Goal: Information Seeking & Learning: Learn about a topic

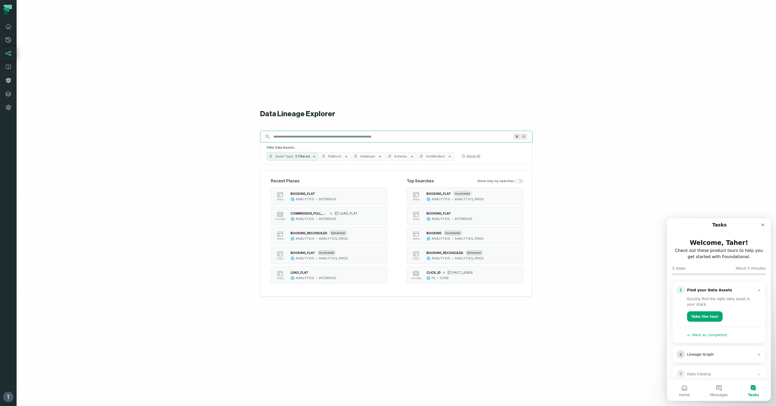
click at [308, 139] on input "Discovery Provider cmdk menu" at bounding box center [391, 137] width 243 height 8
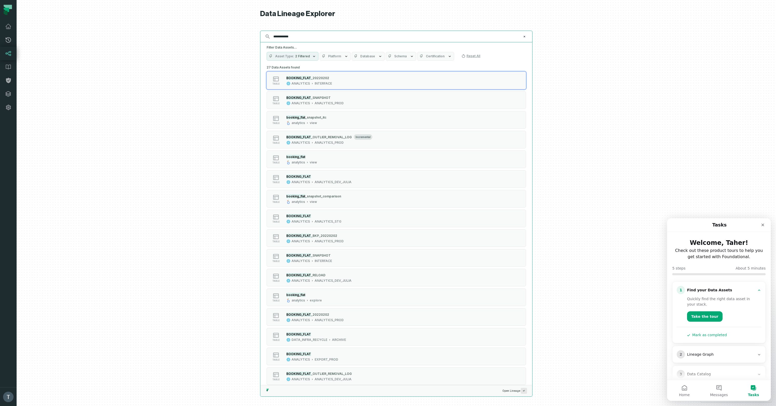
type input "**********"
click at [344, 55] on icon "button" at bounding box center [346, 56] width 4 height 4
click at [341, 87] on label "LOOKER (78,928)" at bounding box center [350, 87] width 64 height 10
click at [325, 87] on button "LOOKER (78,928)" at bounding box center [323, 88] width 4 height 4
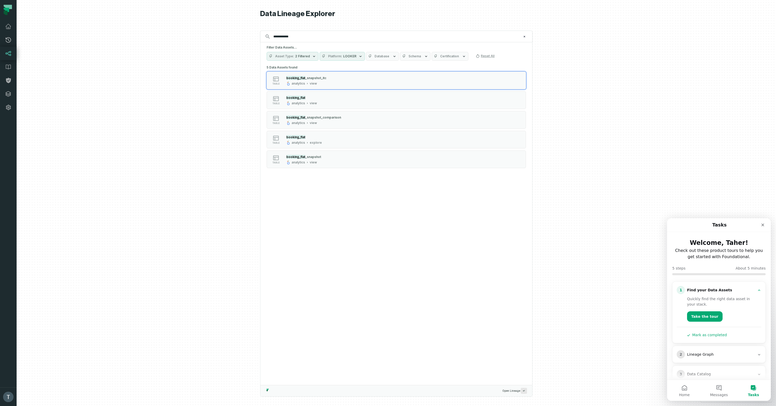
click at [180, 135] on div at bounding box center [396, 203] width 759 height 406
click at [298, 100] on div "booking_flat" at bounding box center [301, 97] width 31 height 5
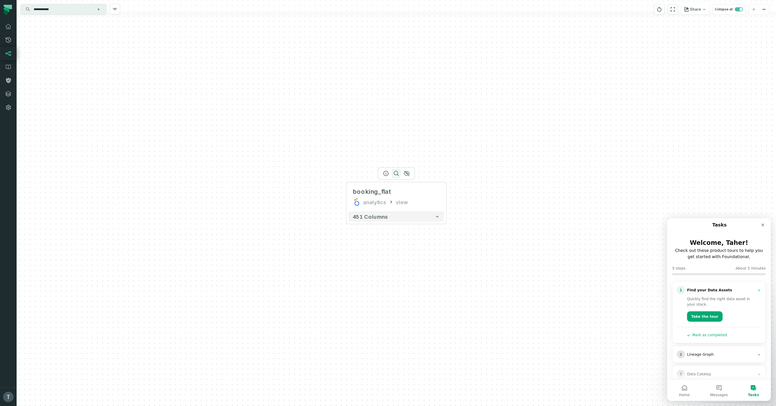
click at [395, 174] on icon "button" at bounding box center [396, 173] width 6 height 6
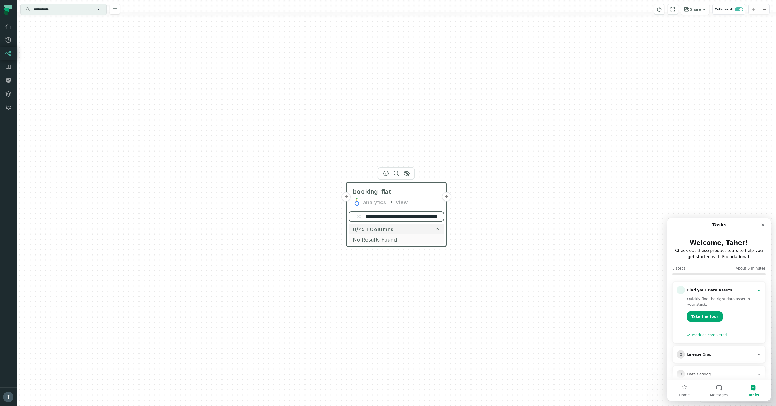
click at [407, 217] on input "**********" at bounding box center [396, 216] width 95 height 10
paste input "search"
type input "**********"
click at [447, 197] on button "+" at bounding box center [446, 196] width 9 height 9
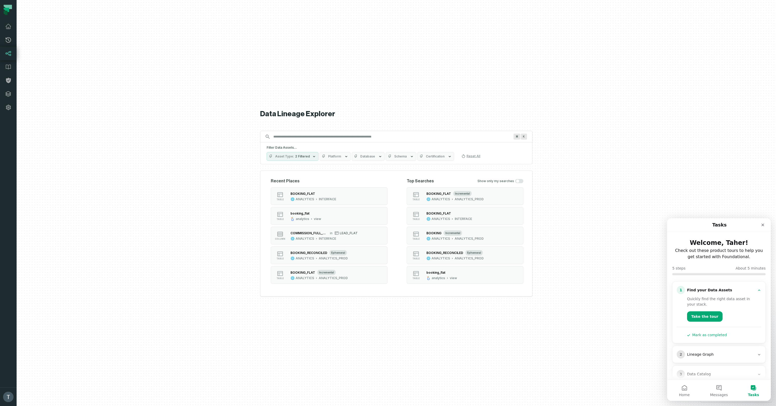
click at [302, 137] on input "Discovery Provider cmdk menu" at bounding box center [391, 137] width 243 height 8
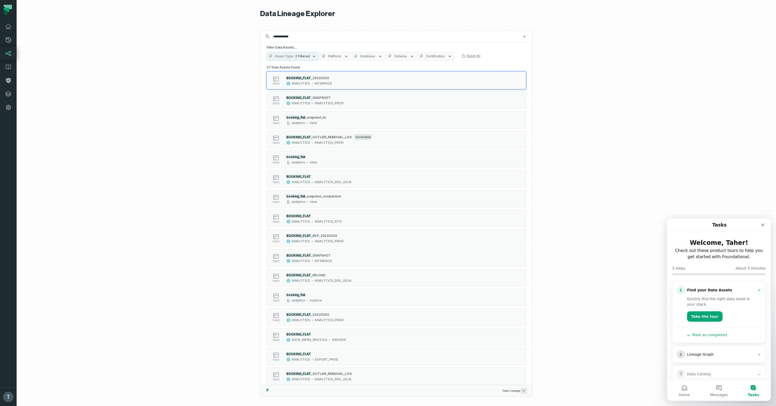
type input "**********"
click at [345, 56] on icon "button" at bounding box center [346, 56] width 2 height 1
click at [328, 87] on icon at bounding box center [328, 86] width 1 height 1
click at [325, 87] on button "LOOKER (78,928)" at bounding box center [323, 88] width 4 height 4
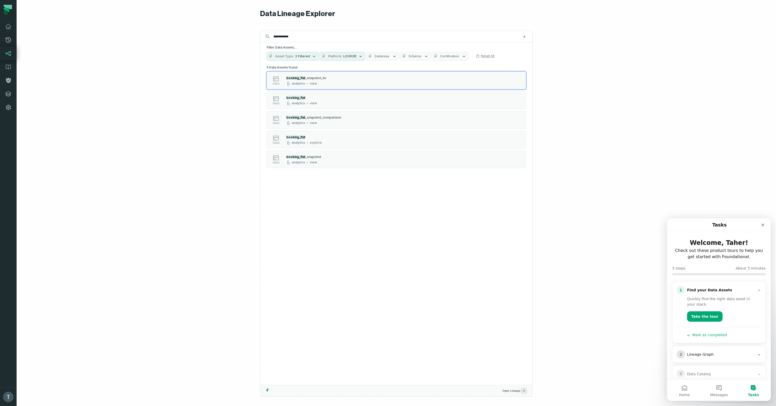
click at [207, 103] on div at bounding box center [396, 203] width 759 height 406
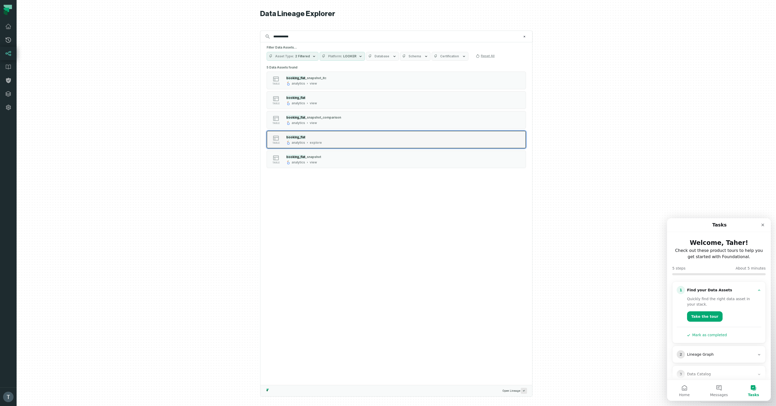
click at [346, 141] on div "table booking_flat analytics explore" at bounding box center [333, 139] width 130 height 10
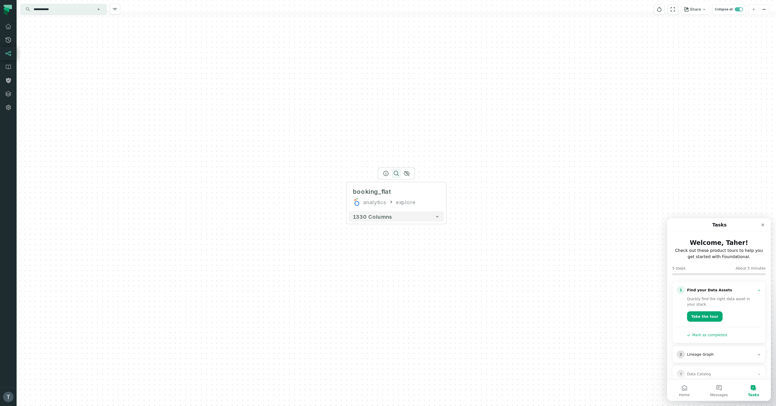
click at [396, 174] on icon "button" at bounding box center [396, 173] width 6 height 6
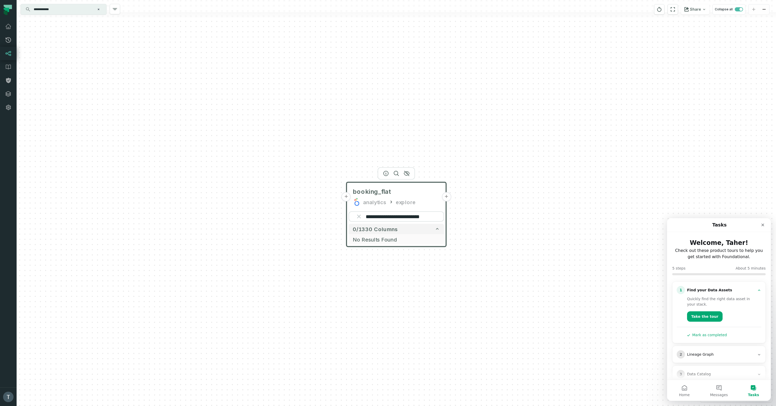
type input "**********"
click at [348, 198] on button "+" at bounding box center [346, 196] width 9 height 9
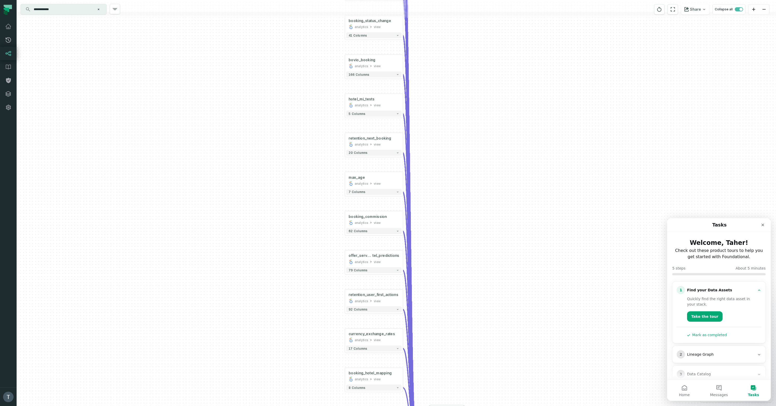
drag, startPoint x: 474, startPoint y: 196, endPoint x: 467, endPoint y: 72, distance: 124.2
click at [467, 72] on div "hotel analytics view + 96 columns + booking_flat analytics view + 451 columns +…" at bounding box center [396, 203] width 759 height 406
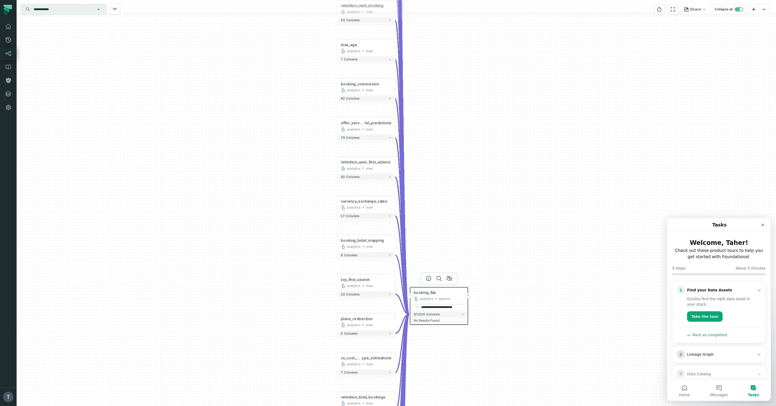
drag, startPoint x: 476, startPoint y: 172, endPoint x: 486, endPoint y: 191, distance: 21.9
click at [474, 86] on div "hotel analytics view + 96 columns + booking_flat analytics view + 451 columns +…" at bounding box center [396, 203] width 759 height 406
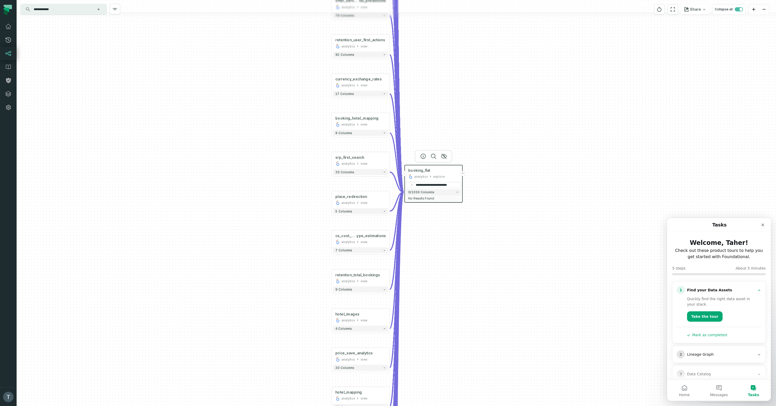
drag, startPoint x: 488, startPoint y: 214, endPoint x: 482, endPoint y: 95, distance: 119.2
click at [482, 95] on div "hotel analytics view + 96 columns + booking_flat analytics view + 451 columns +…" at bounding box center [396, 203] width 759 height 406
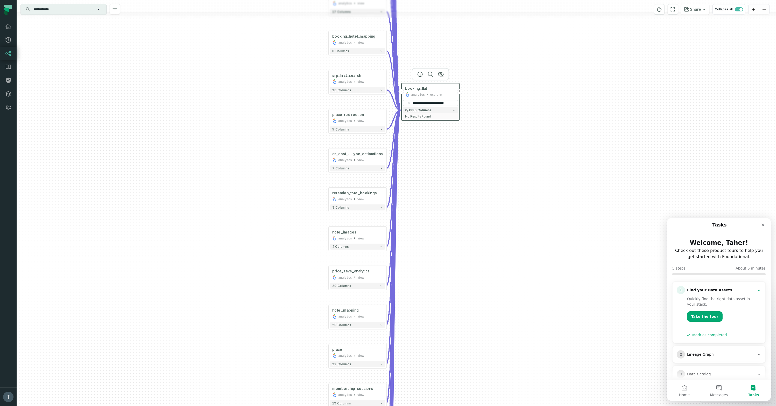
drag, startPoint x: 504, startPoint y: 183, endPoint x: 501, endPoint y: 100, distance: 83.1
click at [501, 100] on div "hotel analytics view + 96 columns + booking_flat analytics view + 451 columns +…" at bounding box center [396, 203] width 759 height 406
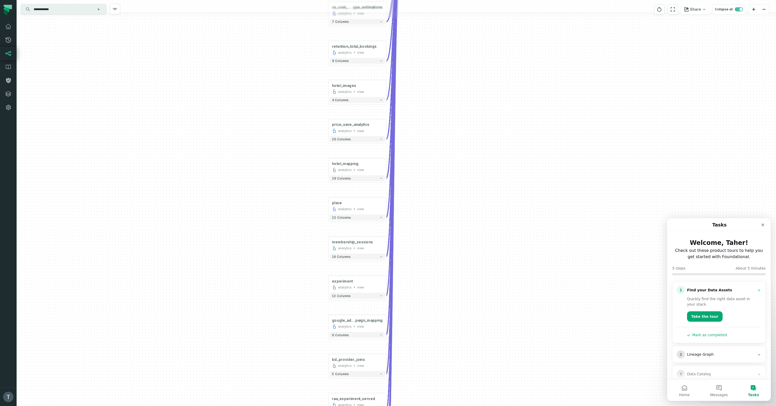
drag, startPoint x: 467, startPoint y: 166, endPoint x: 465, endPoint y: 119, distance: 47.3
click at [465, 119] on div "hotel analytics view + 96 columns + booking_flat analytics view + 451 columns +…" at bounding box center [396, 203] width 759 height 406
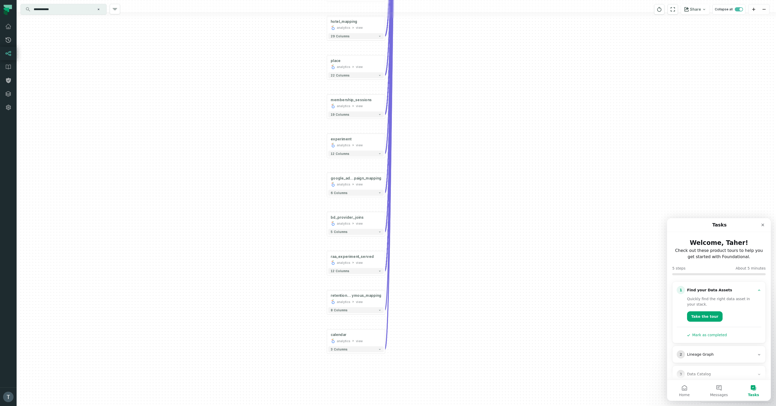
drag, startPoint x: 469, startPoint y: 247, endPoint x: 468, endPoint y: 121, distance: 126.3
click at [467, 113] on div "hotel analytics view + 96 columns + booking_flat analytics view + 451 columns +…" at bounding box center [396, 203] width 759 height 406
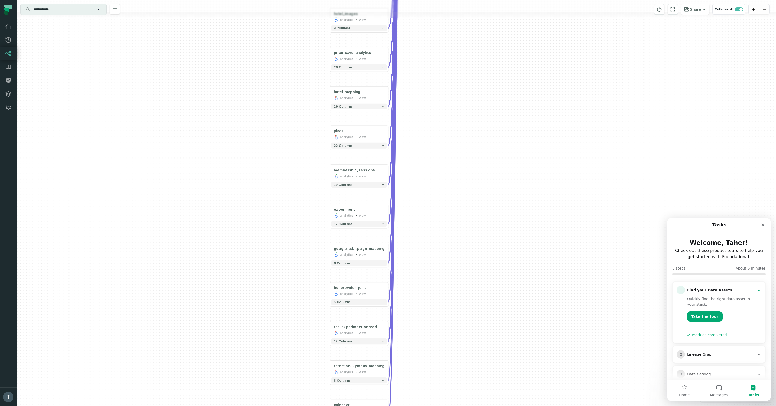
drag, startPoint x: 473, startPoint y: 234, endPoint x: 482, endPoint y: 383, distance: 149.7
click at [481, 406] on html "Pull Requests Dashboard Lineage Data Catalog Policies Integrations Settings Tah…" at bounding box center [388, 203] width 776 height 406
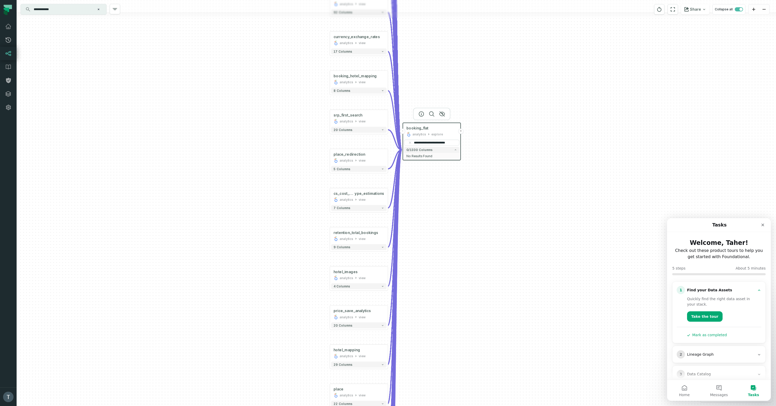
drag, startPoint x: 470, startPoint y: 146, endPoint x: 472, endPoint y: 291, distance: 144.7
click at [469, 314] on div "hotel analytics view + 96 columns + booking_flat analytics view + 451 columns +…" at bounding box center [396, 203] width 759 height 406
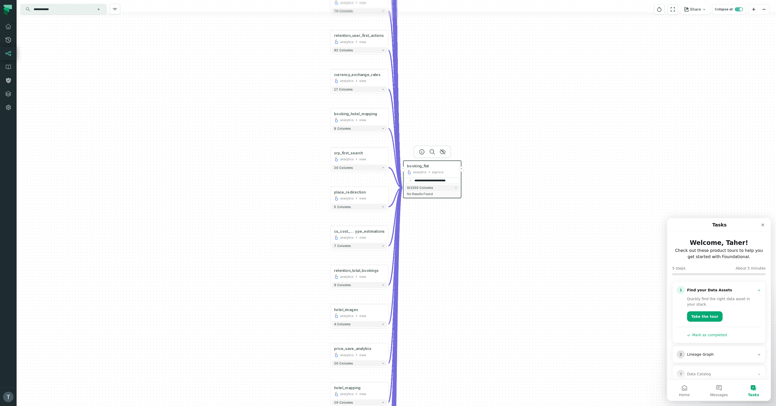
click at [462, 169] on button "+" at bounding box center [461, 168] width 5 height 5
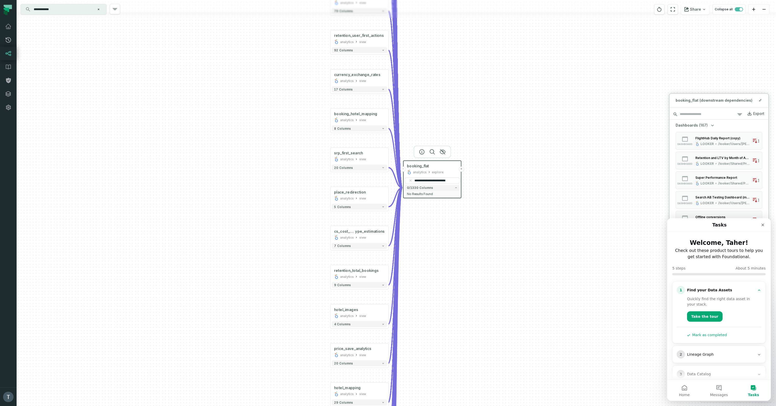
click at [703, 114] on input "search" at bounding box center [718, 114] width 99 height 10
paste input "**********"
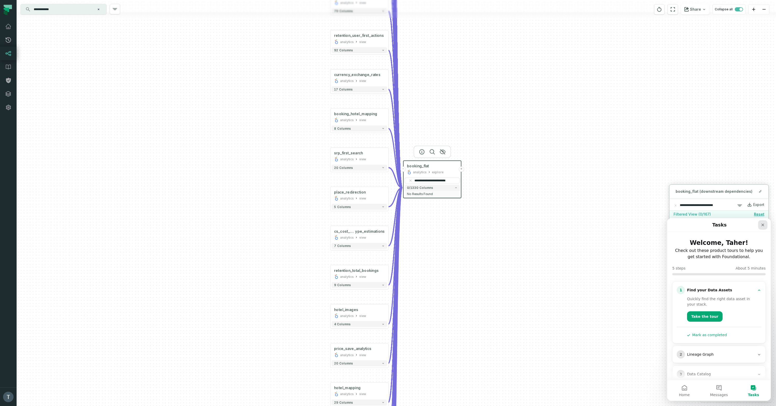
type input "**********"
click at [762, 225] on icon "Close" at bounding box center [763, 225] width 4 height 4
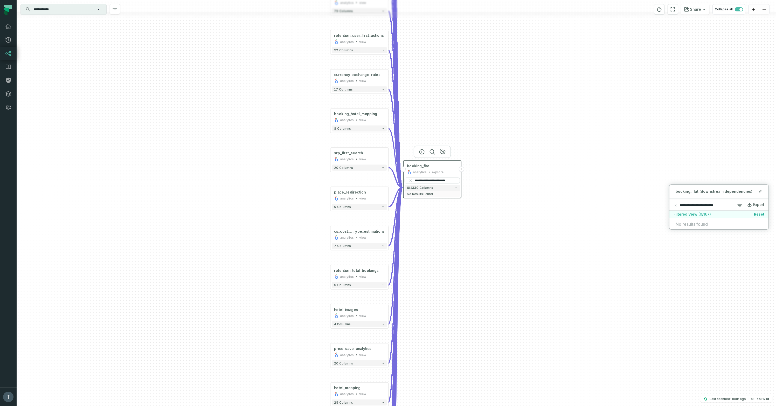
click at [547, 244] on div "hotel analytics view + 96 columns + booking_flat analytics view + 451 columns +…" at bounding box center [396, 203] width 759 height 406
click at [493, 166] on div "hotel analytics view + 96 columns + booking_flat analytics view + 451 columns +…" at bounding box center [396, 203] width 759 height 406
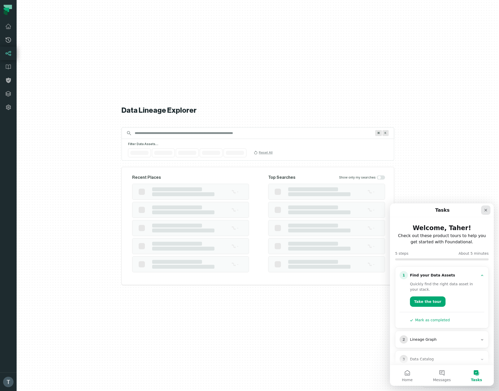
click at [487, 210] on icon "Close" at bounding box center [485, 210] width 4 height 4
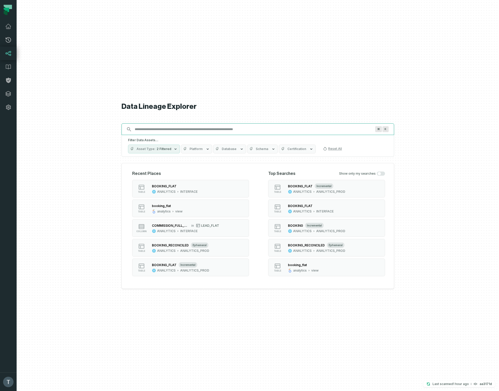
click at [148, 132] on input "Discovery Provider cmdk menu" at bounding box center [253, 129] width 243 height 8
paste input "**********"
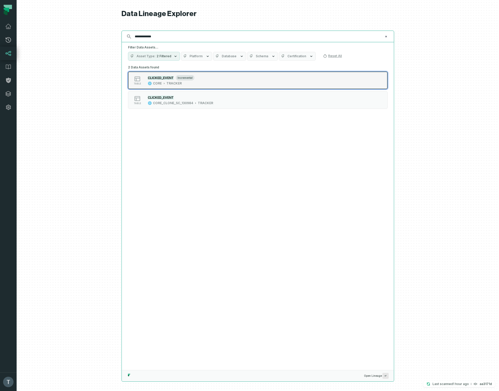
type input "**********"
click at [207, 81] on div "table CLICKED_EVENT incremental CORE TRACKER" at bounding box center [194, 80] width 130 height 10
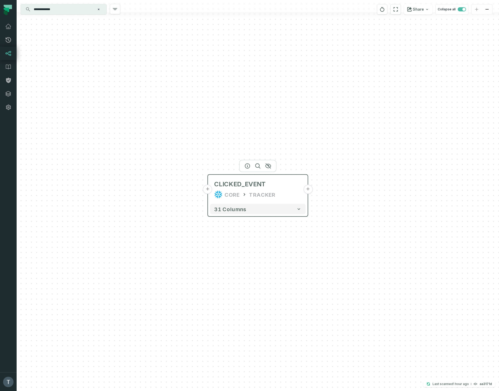
click at [208, 189] on button "+" at bounding box center [207, 189] width 9 height 9
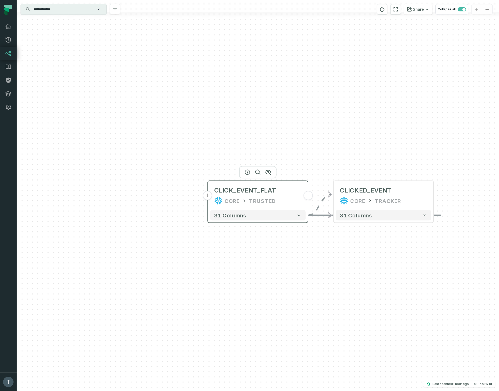
click at [208, 196] on button "+" at bounding box center [207, 195] width 9 height 9
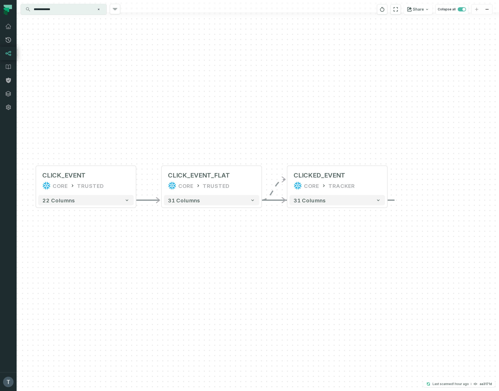
drag, startPoint x: 401, startPoint y: 268, endPoint x: 230, endPoint y: 253, distance: 172.4
click at [230, 253] on div "+ CLICK_EVENT CORE TRUSTED + 22 columns - CLICK_EVENT_FLAT CORE TRUSTED + 31 co…" at bounding box center [258, 195] width 482 height 391
click at [79, 10] on input "**********" at bounding box center [63, 9] width 65 height 8
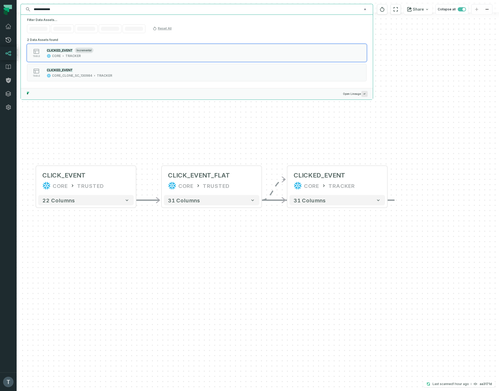
click at [79, 10] on input "**********" at bounding box center [196, 9] width 331 height 8
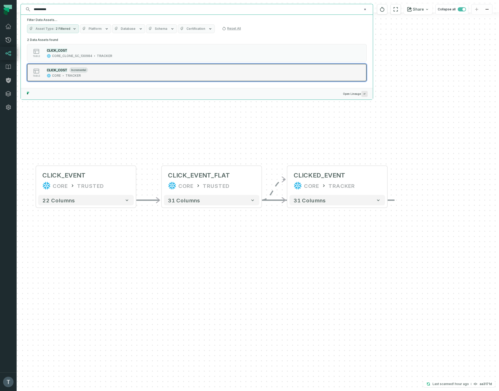
click at [110, 74] on div "table CLICK_COST incremental CORE TRACKER" at bounding box center [93, 72] width 130 height 10
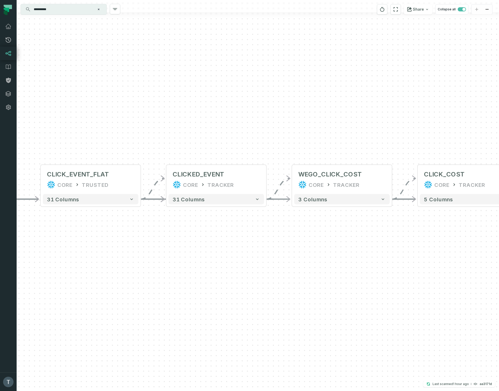
drag, startPoint x: 208, startPoint y: 149, endPoint x: 399, endPoint y: 132, distance: 192.0
click at [401, 132] on div "+ CLICK_EVENT CORE TRUSTED + 22 columns - CLICK_EVENT_FLAT CORE TRUSTED + 31 co…" at bounding box center [258, 195] width 482 height 391
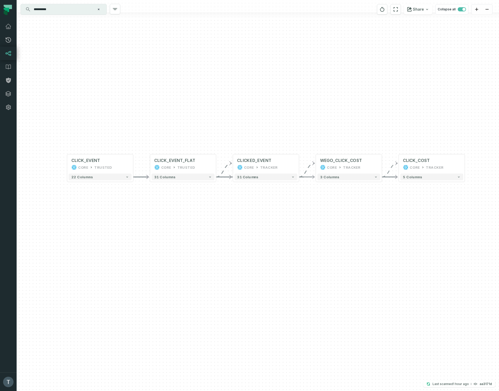
click at [82, 8] on input "**********" at bounding box center [63, 9] width 65 height 8
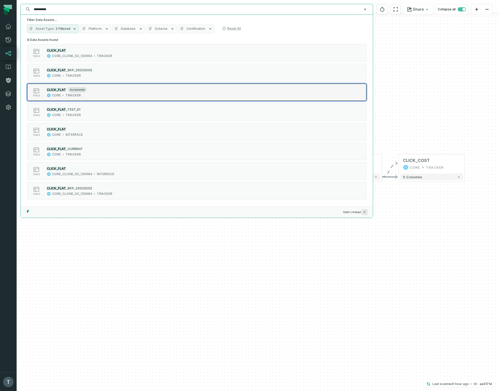
click at [123, 90] on div "table CLICK_FLAT incremental CORE TRACKER" at bounding box center [93, 92] width 130 height 10
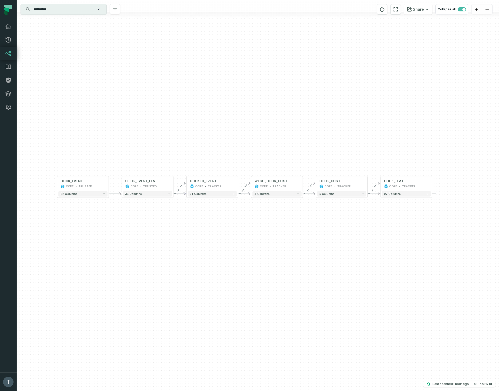
drag, startPoint x: 162, startPoint y: 120, endPoint x: 315, endPoint y: 138, distance: 153.9
click at [315, 138] on div "+ CLICK_EVENT CORE TRUSTED + 22 columns - CLICK_EVENT_FLAT CORE TRUSTED + 31 co…" at bounding box center [258, 195] width 482 height 391
click at [62, 10] on input "**********" at bounding box center [63, 9] width 65 height 8
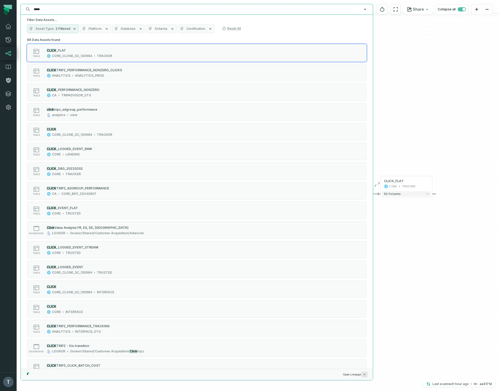
type input "*****"
click at [139, 29] on icon "button" at bounding box center [141, 29] width 4 height 4
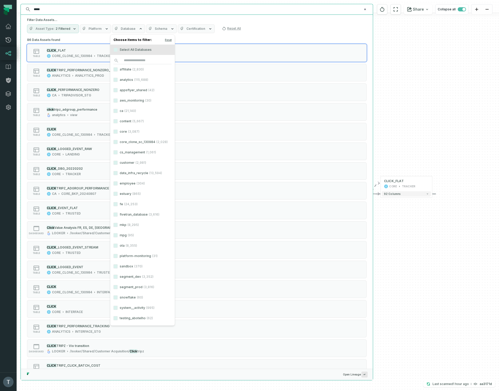
click at [155, 28] on span "Schema" at bounding box center [161, 29] width 12 height 4
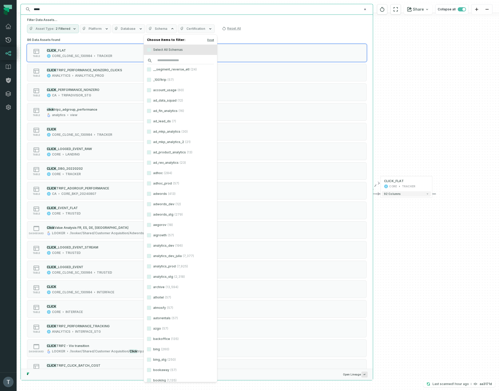
click at [163, 60] on input "search" at bounding box center [180, 60] width 67 height 7
type input "*******"
click at [150, 70] on button "tracker (1,466)" at bounding box center [149, 69] width 4 height 4
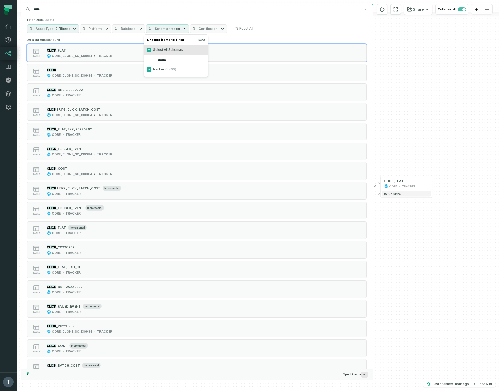
click at [291, 24] on div "Asset Type 2 Filtered Platform Database Schema tracker Certification Reset All" at bounding box center [196, 28] width 339 height 9
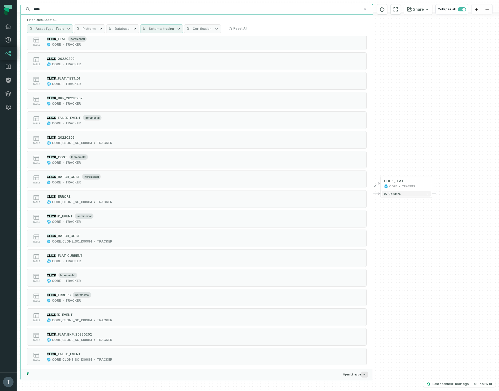
scroll to position [192, 0]
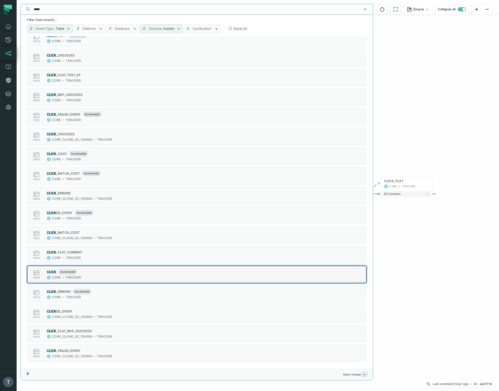
click at [107, 278] on div "table CLICK incremental CORE TRACKER" at bounding box center [93, 275] width 130 height 10
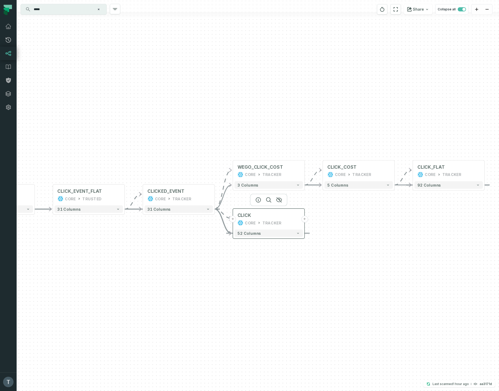
click at [305, 219] on button "+" at bounding box center [304, 219] width 7 height 7
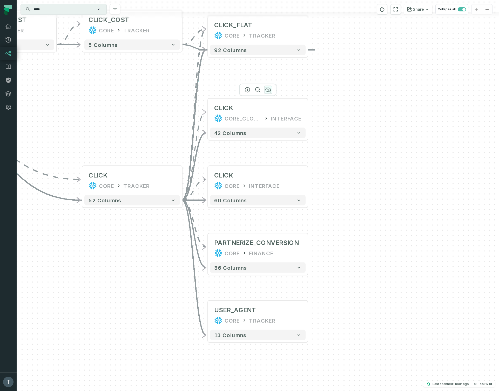
click at [267, 91] on icon "button" at bounding box center [268, 90] width 6 height 6
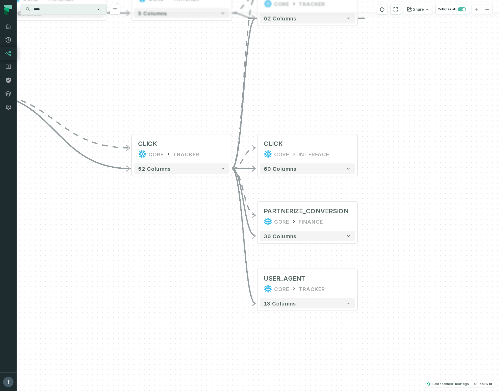
drag, startPoint x: 346, startPoint y: 268, endPoint x: 396, endPoint y: 237, distance: 58.8
click at [396, 237] on div "- CLICK CORE INTERFACE + 60 columns + PARTNERIZE_CONVERSION CORE FINANCE + 36 c…" at bounding box center [258, 195] width 482 height 391
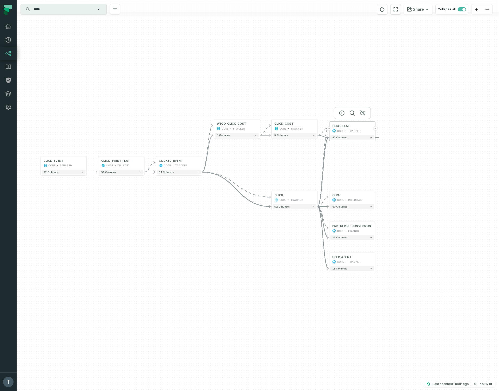
click at [375, 128] on button "+" at bounding box center [375, 129] width 4 height 4
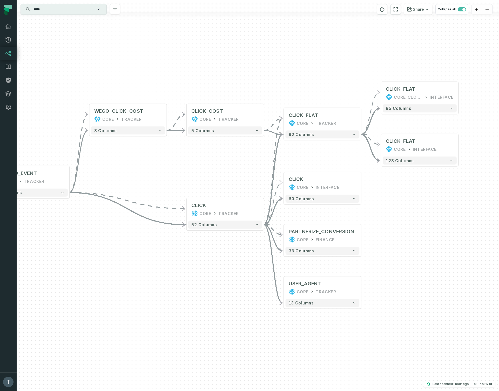
drag, startPoint x: 370, startPoint y: 283, endPoint x: 499, endPoint y: 197, distance: 155.2
click at [498, 197] on html "Pull Requests Dashboard Lineage Data Catalog Policies Integrations Settings [PE…" at bounding box center [249, 195] width 499 height 391
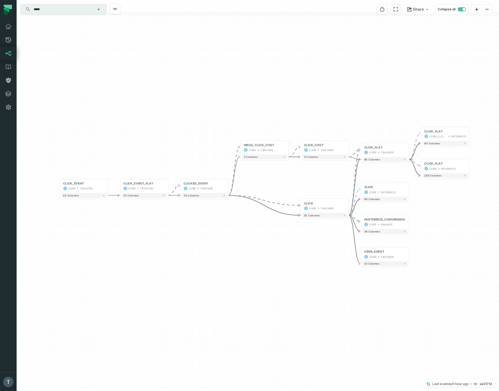
drag, startPoint x: 436, startPoint y: 258, endPoint x: 465, endPoint y: 243, distance: 33.0
click at [465, 243] on div "- CLICK_FLAT CORE_CLONE_SC_130984 INTERFACE 85 columns - CLICK_FLAT CORE INTERF…" at bounding box center [258, 195] width 482 height 391
click at [60, 11] on input "*****" at bounding box center [63, 9] width 65 height 8
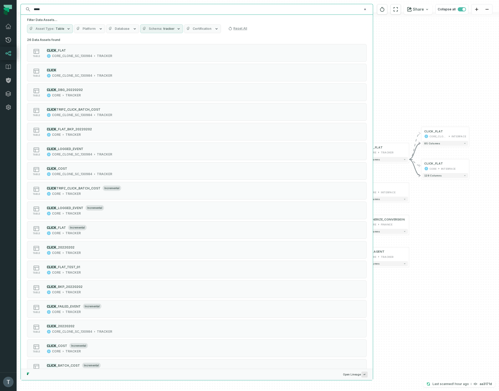
click at [60, 11] on input "*****" at bounding box center [196, 9] width 331 height 8
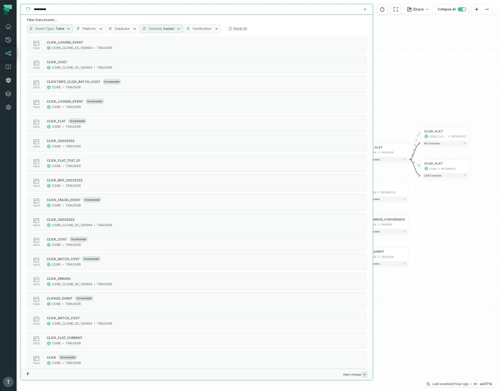
scroll to position [0, 0]
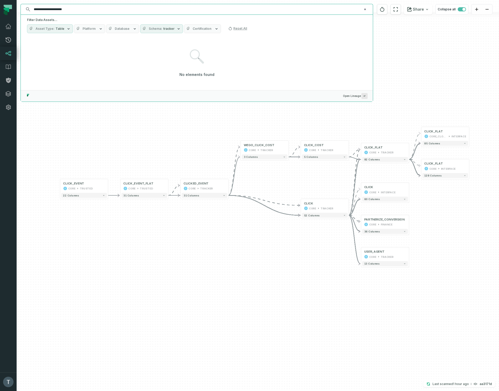
type input "**********"
click at [153, 22] on div "Filter Data Assets... Asset Type Table Platform Database Schema tracker Certifi…" at bounding box center [197, 26] width 352 height 22
click at [153, 27] on span "Schema" at bounding box center [155, 29] width 13 height 4
click at [196, 40] on button "Reset" at bounding box center [195, 40] width 7 height 4
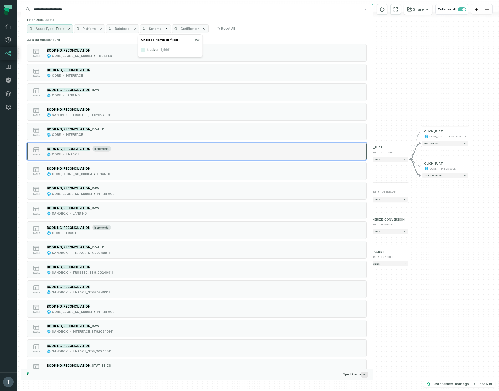
click at [138, 151] on div "table BOOKING_RECONCILIATION incremental CORE FINANCE" at bounding box center [93, 151] width 130 height 10
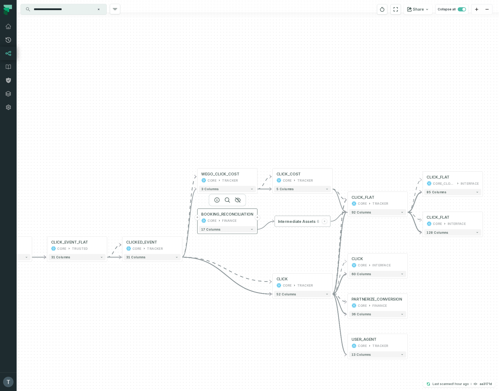
click at [198, 217] on button "+" at bounding box center [197, 218] width 6 height 6
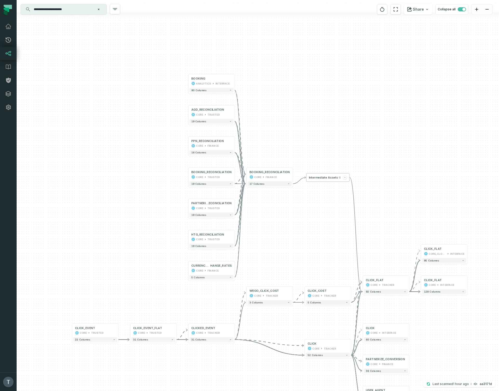
drag, startPoint x: 284, startPoint y: 278, endPoint x: 277, endPoint y: 223, distance: 55.6
click at [277, 223] on div "+ BOOKING ANALYTICS INTERFACE - 90 columns + AGD_RECONCILIATION CORE TRUSTED + …" at bounding box center [258, 195] width 482 height 391
click at [345, 178] on icon "button" at bounding box center [345, 178] width 2 height 2
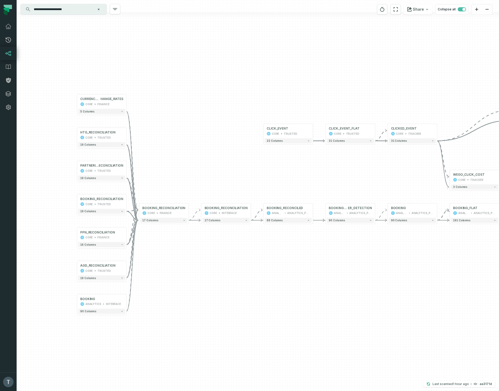
drag, startPoint x: 329, startPoint y: 275, endPoint x: 453, endPoint y: 291, distance: 125.2
click at [453, 291] on div "+ BOOKING ANALYTICS INTERFACE - 90 columns + AGD_RECONCILIATION CORE TRUSTED + …" at bounding box center [258, 195] width 482 height 391
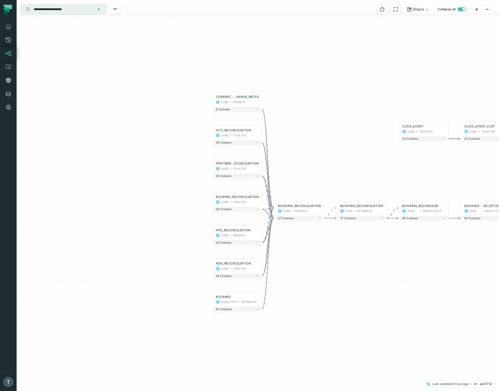
drag, startPoint x: 303, startPoint y: 289, endPoint x: 437, endPoint y: 287, distance: 134.6
click at [437, 287] on div "+ BOOKING ANALYTICS INTERFACE - 90 columns + AGD_RECONCILIATION CORE TRUSTED + …" at bounding box center [258, 195] width 482 height 391
